Goal: Information Seeking & Learning: Learn about a topic

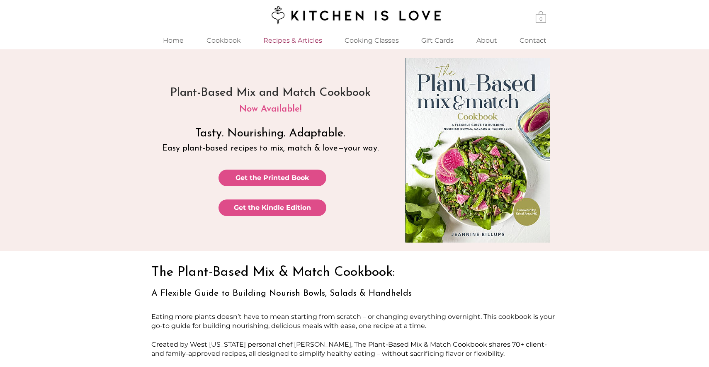
click at [278, 40] on p "Recipes & Articles" at bounding box center [292, 41] width 67 height 18
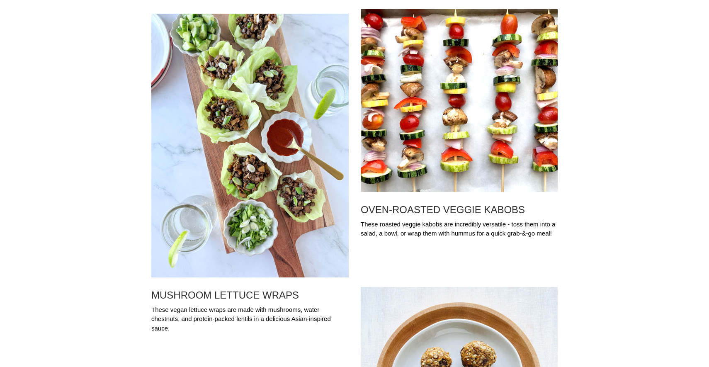
scroll to position [438, 0]
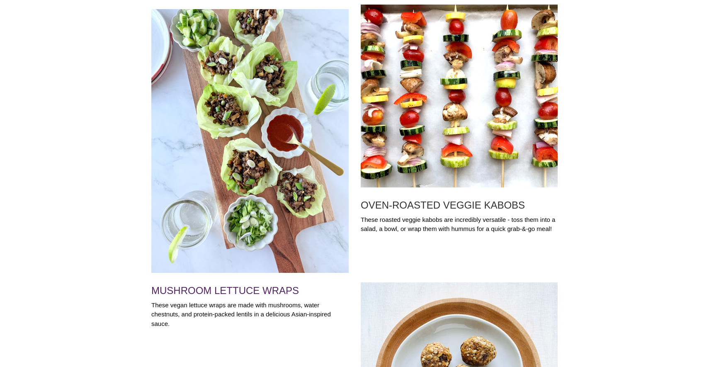
click at [291, 294] on h2 "MUSHROOM LETTUCE WRAPS" at bounding box center [249, 291] width 197 height 12
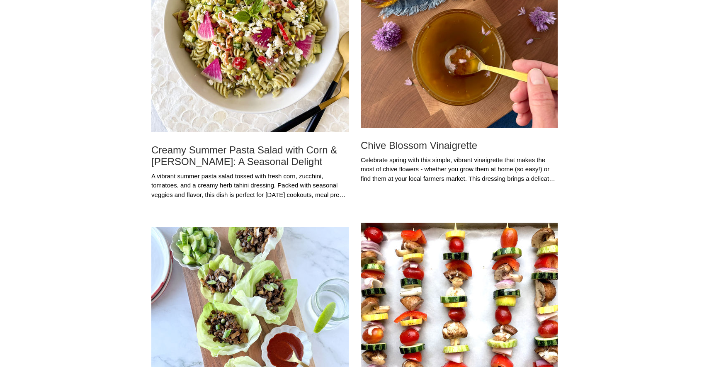
scroll to position [216, 0]
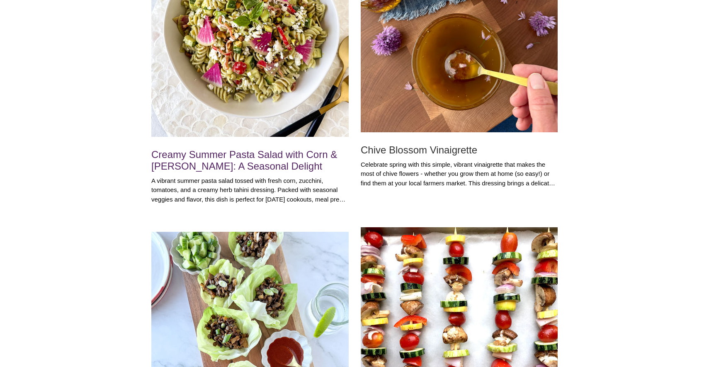
click at [314, 151] on h2 "Creamy Summer Pasta Salad with Corn & [PERSON_NAME]: A Seasonal Delight" at bounding box center [249, 160] width 197 height 23
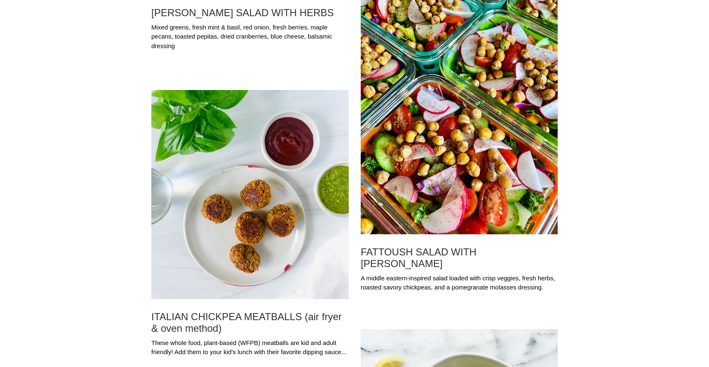
scroll to position [1042, 0]
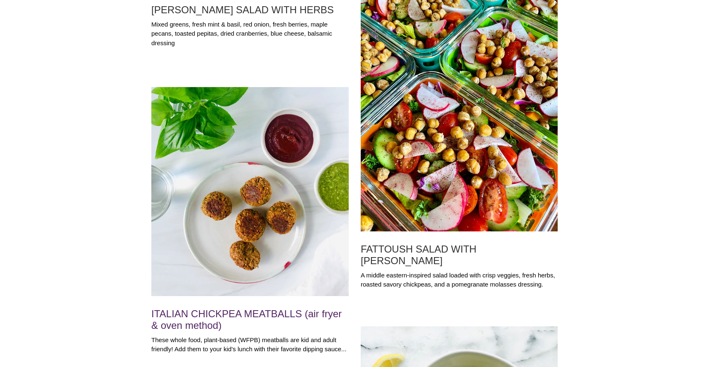
click at [277, 316] on h2 "ITALIAN CHICKPEA MEATBALLS (air fryer & oven method)" at bounding box center [249, 319] width 197 height 23
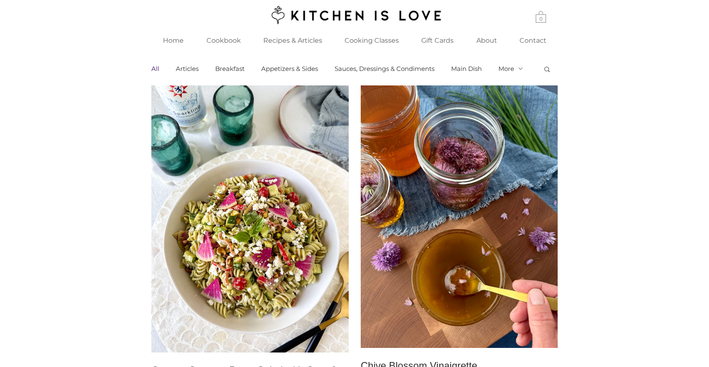
scroll to position [0, 0]
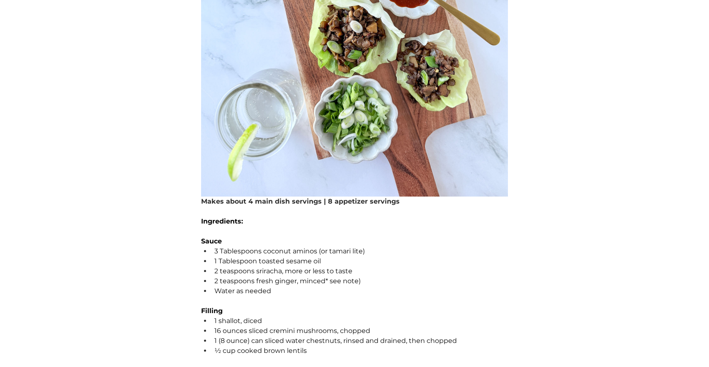
scroll to position [413, 0]
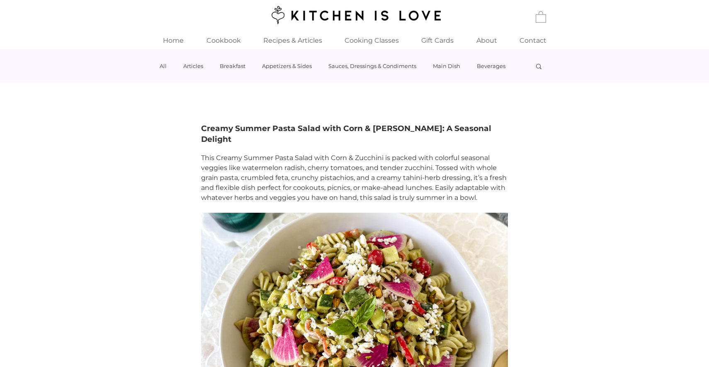
click at [314, 151] on html "top of page Home Cookbook Recipes & Articles Cooking Classes Private Cooking Cl…" at bounding box center [354, 183] width 709 height 367
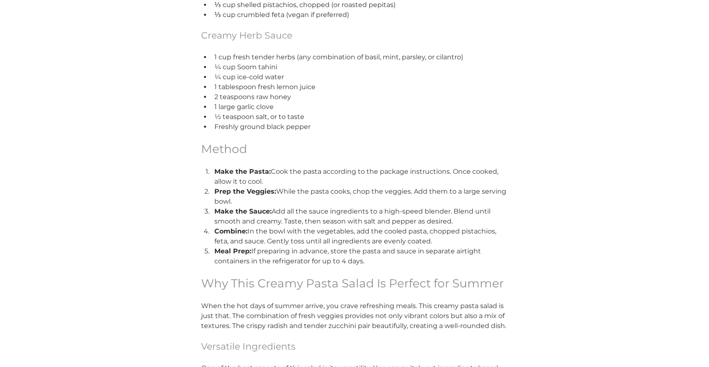
scroll to position [510, 0]
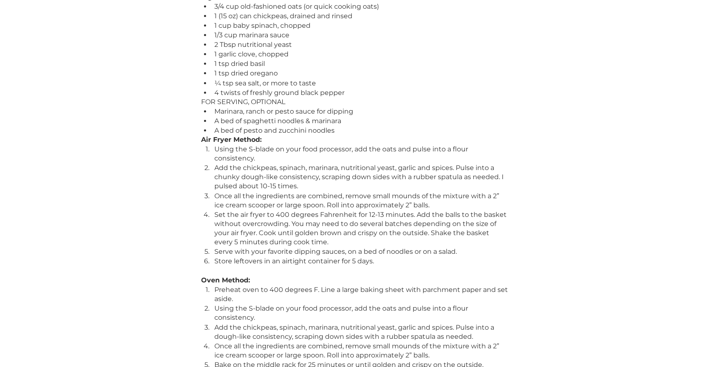
scroll to position [937, 0]
